Goal: Information Seeking & Learning: Learn about a topic

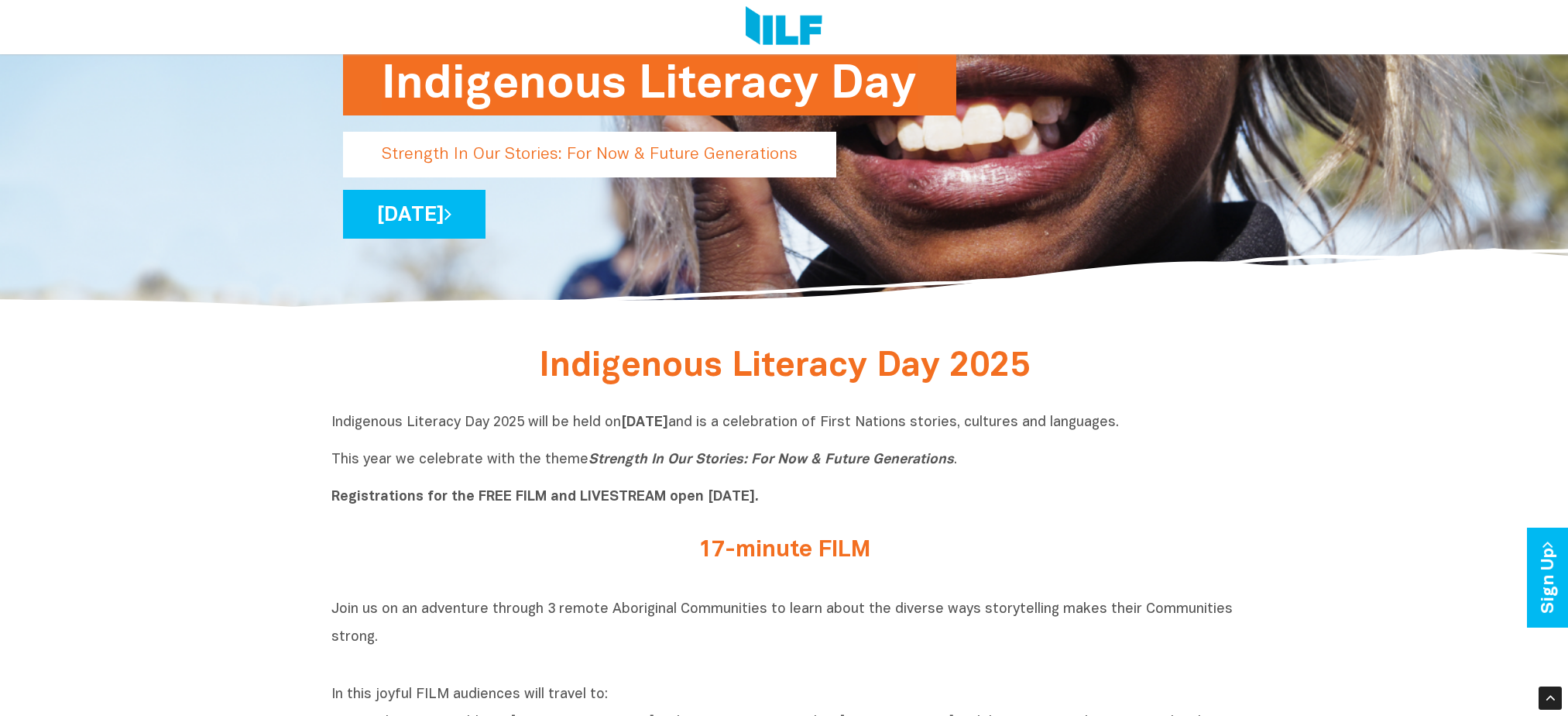
scroll to position [465, 0]
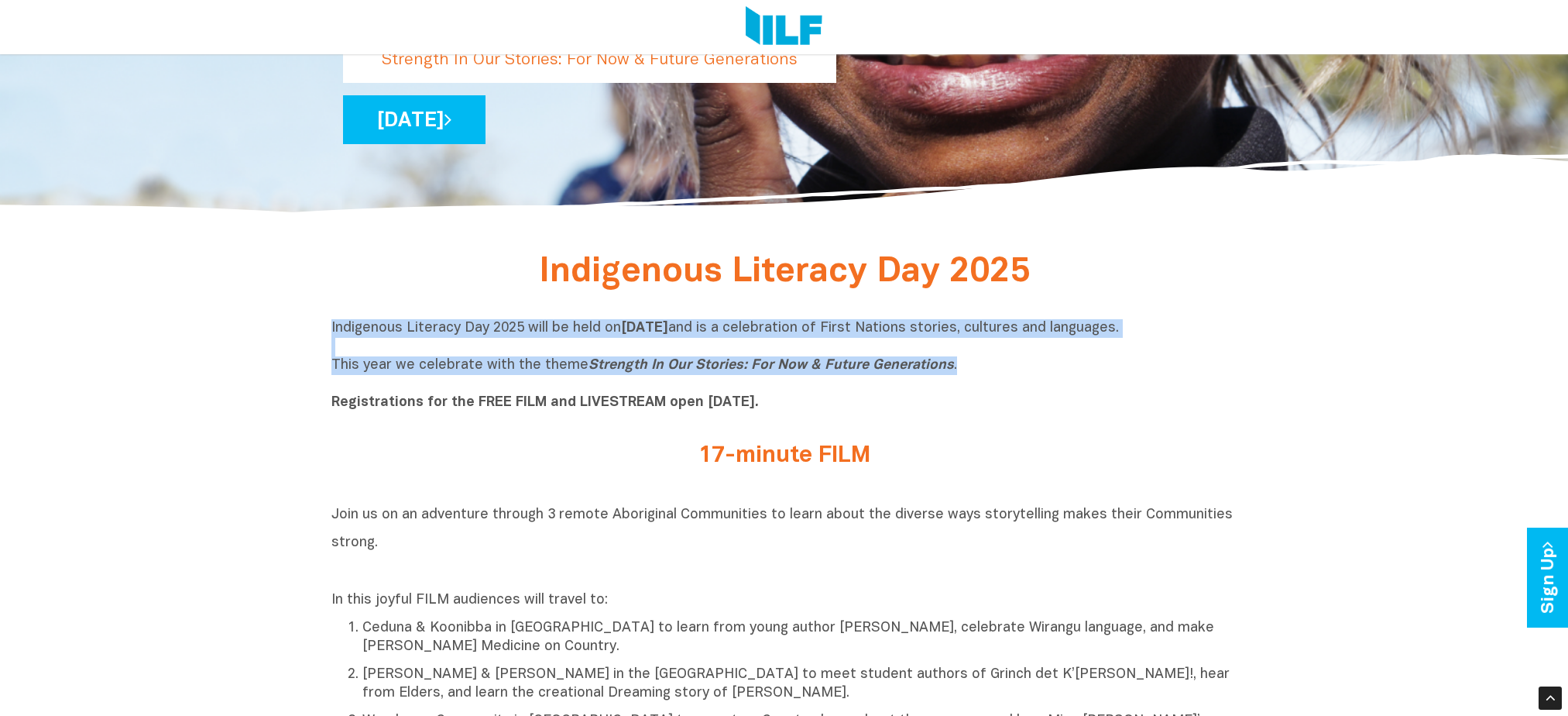
drag, startPoint x: 946, startPoint y: 365, endPoint x: 320, endPoint y: 332, distance: 626.9
copy p "Indigenous Literacy Day 2025 will be held [DATE][DATE] and is a celebration of …"
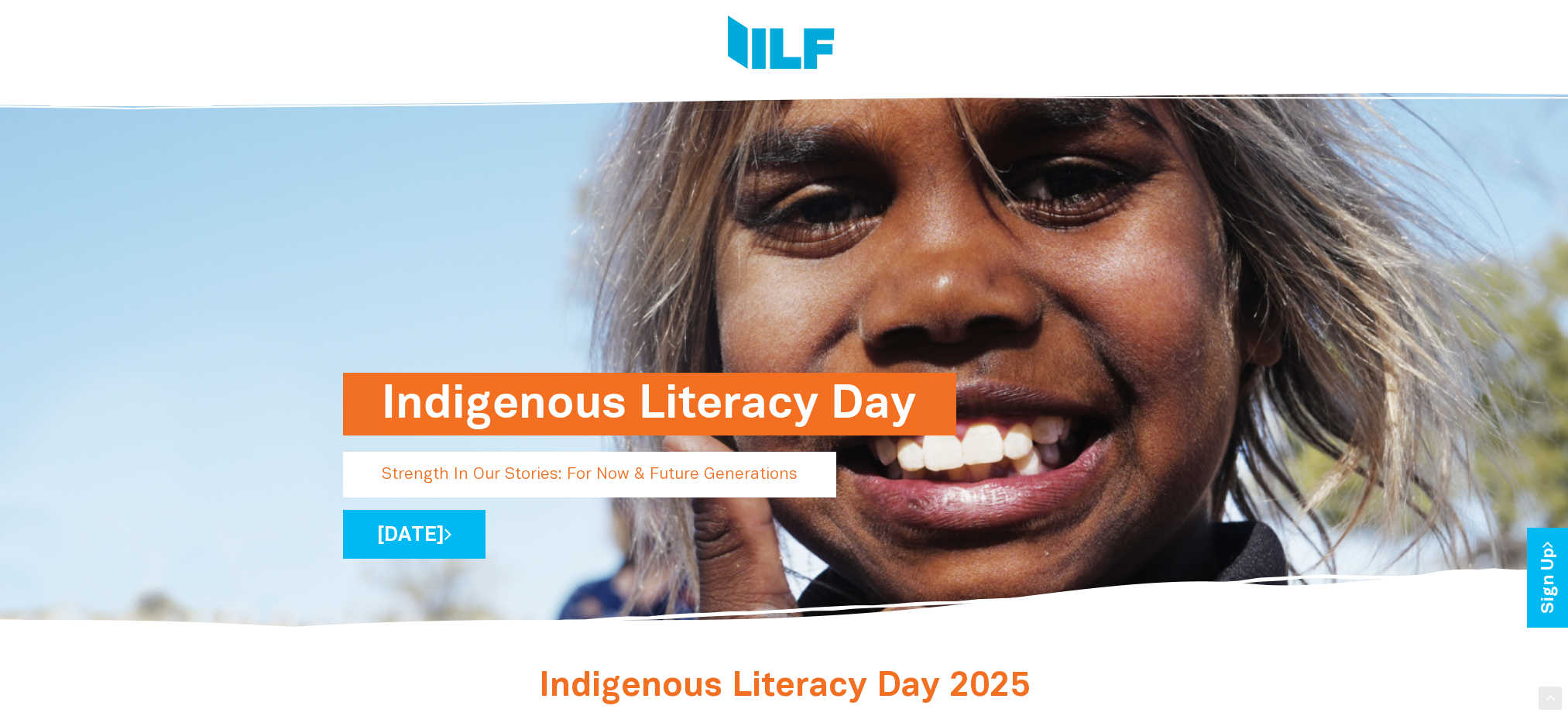
scroll to position [0, 0]
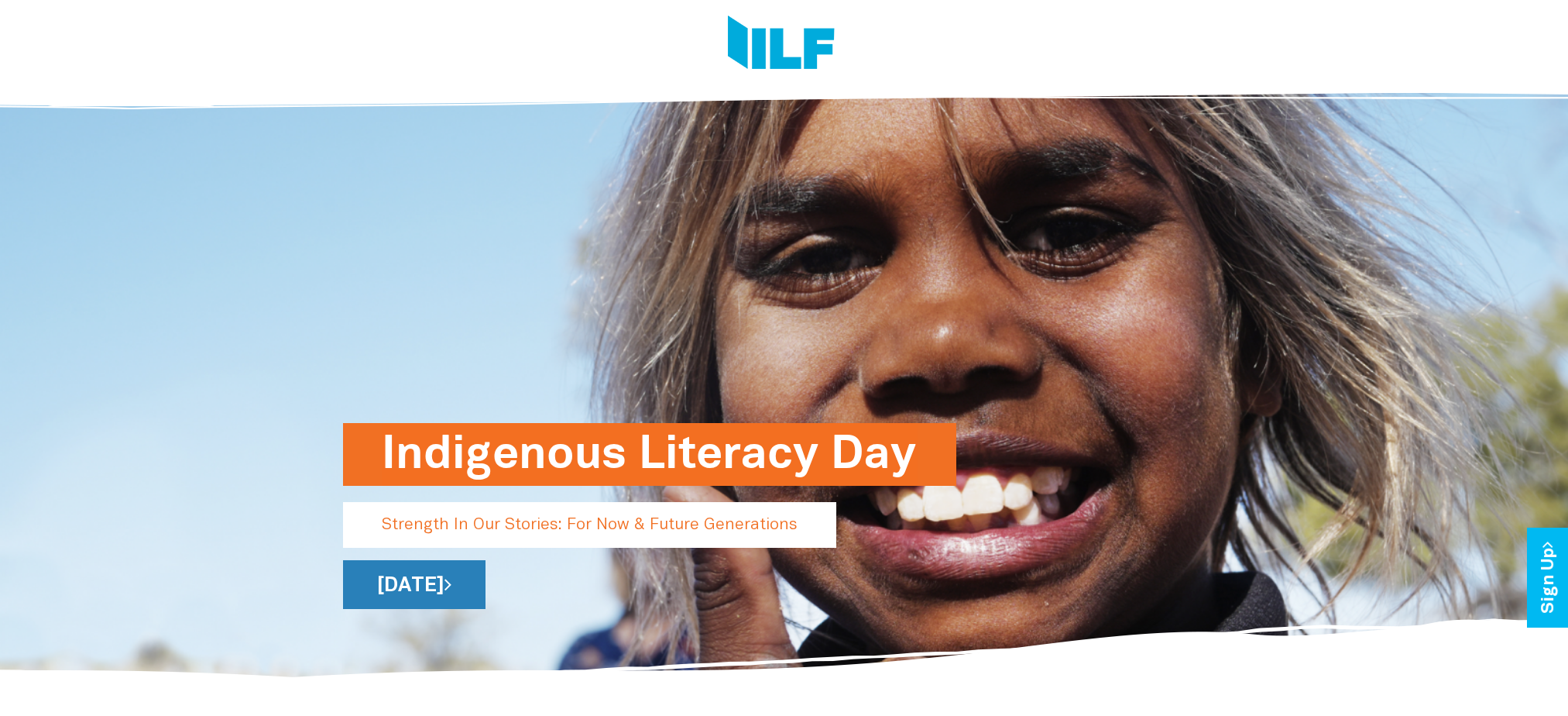
click at [486, 581] on link "[DATE]" at bounding box center [414, 585] width 142 height 49
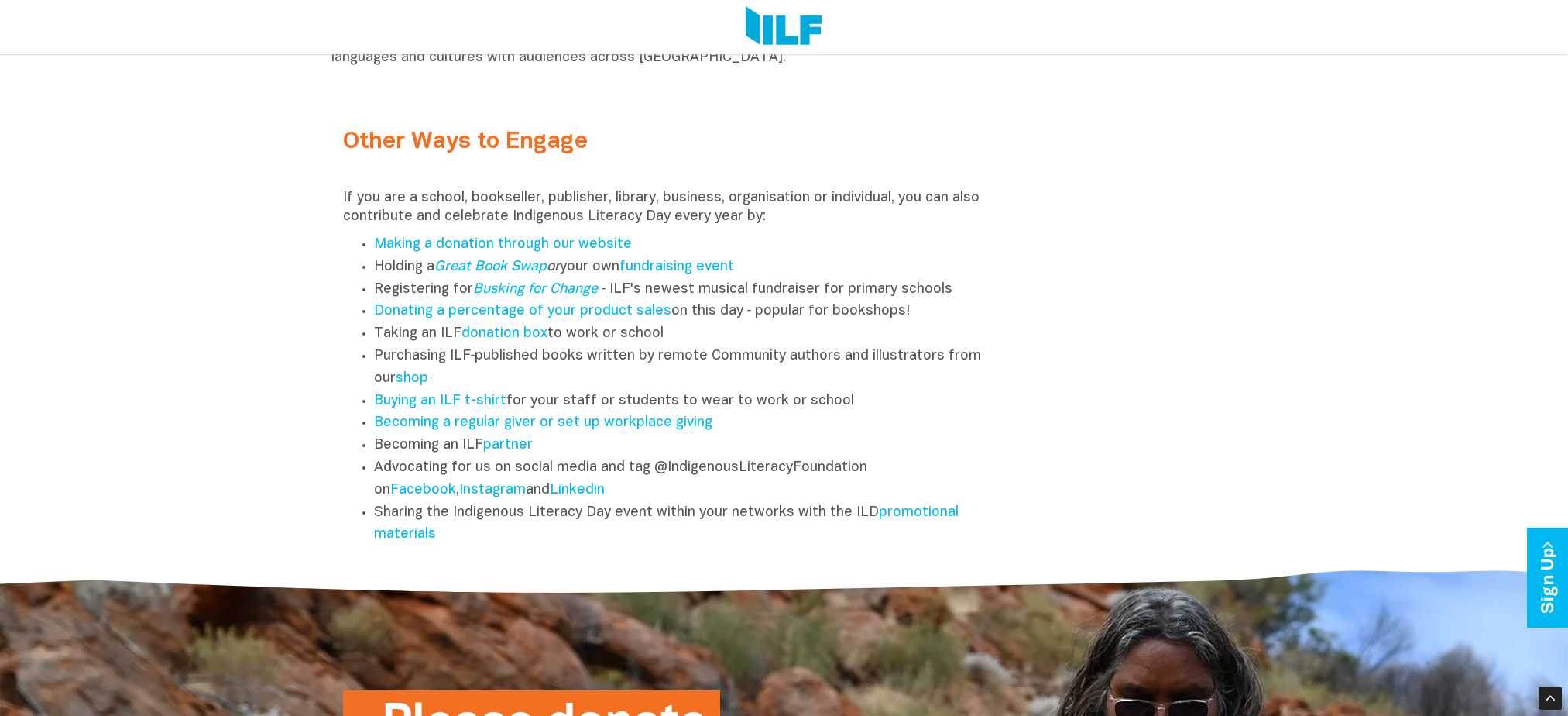
scroll to position [2014, 0]
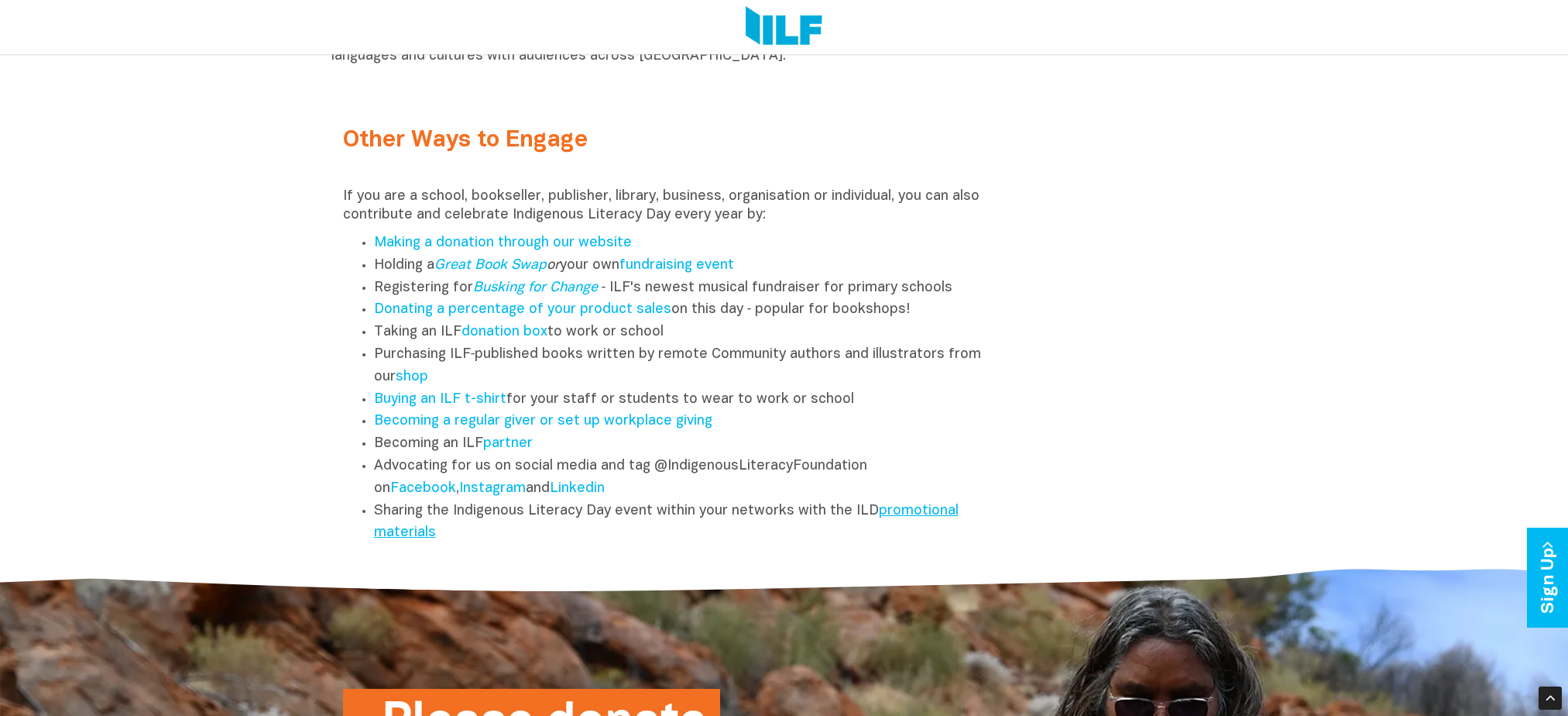
click at [918, 520] on link "promotional materials" at bounding box center [666, 522] width 584 height 36
